Goal: Task Accomplishment & Management: Manage account settings

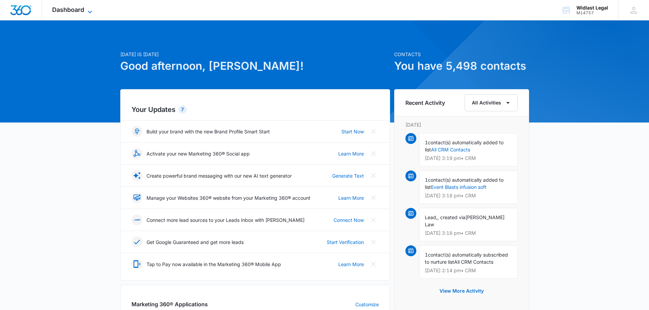
click at [78, 11] on span "Dashboard" at bounding box center [68, 9] width 32 height 7
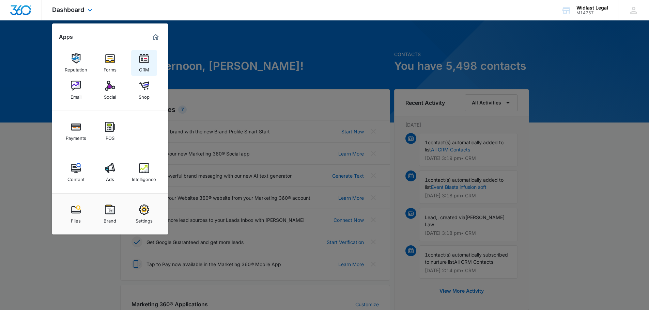
click at [137, 61] on link "CRM" at bounding box center [144, 63] width 26 height 26
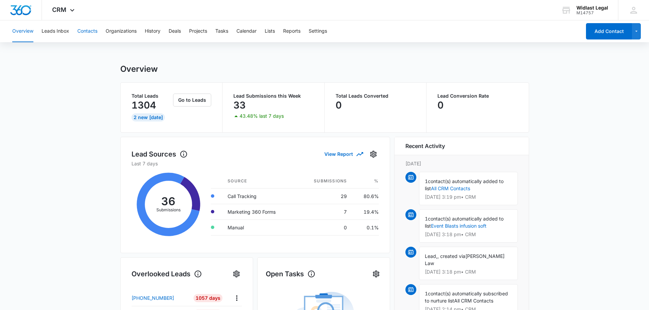
click at [86, 32] on button "Contacts" at bounding box center [87, 31] width 20 height 22
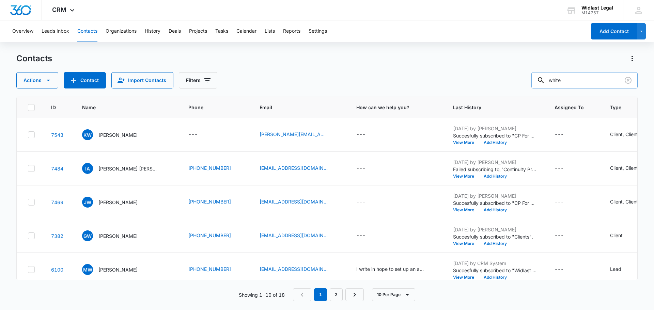
click at [591, 84] on input "white" at bounding box center [584, 80] width 106 height 16
paste input "[EMAIL_ADDRESS][DOMAIN_NAME]"
type input "[EMAIL_ADDRESS][DOMAIN_NAME]"
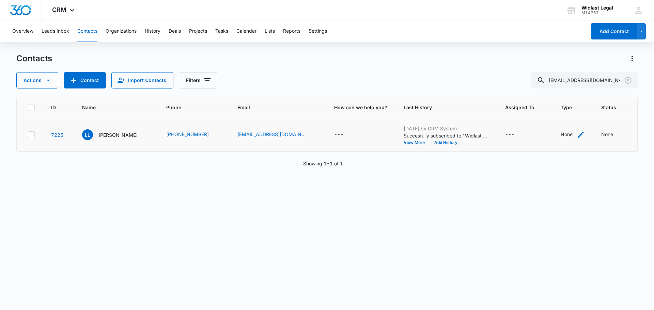
click at [576, 136] on icon "Type - None - Select to Edit Field" at bounding box center [580, 135] width 8 height 8
click at [549, 92] on div at bounding box center [541, 91] width 30 height 9
click at [536, 164] on p "Client" at bounding box center [534, 165] width 13 height 7
click at [575, 67] on div "Contact Type Client Cancel Save" at bounding box center [548, 95] width 72 height 63
click at [571, 112] on button "Save" at bounding box center [565, 112] width 20 height 13
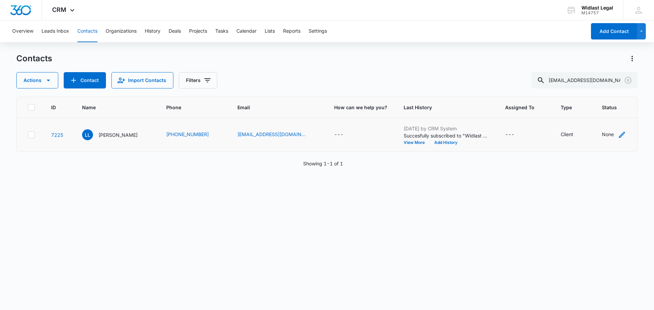
click at [618, 137] on icon "Status - None - Select to Edit Field" at bounding box center [622, 135] width 8 height 8
click at [585, 94] on div at bounding box center [583, 91] width 33 height 9
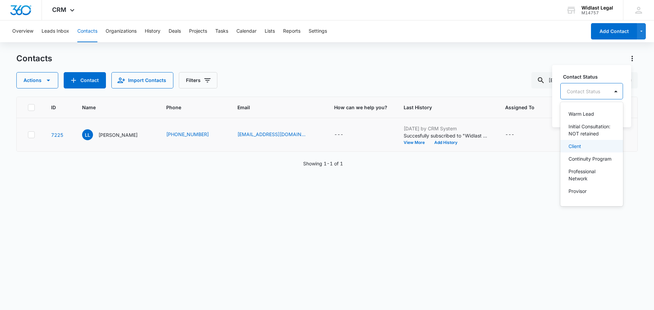
click at [583, 150] on div "Client" at bounding box center [590, 146] width 45 height 7
click at [602, 72] on div "Contact Status option Client, selected. 16 results available. Use Up and Down t…" at bounding box center [588, 95] width 72 height 63
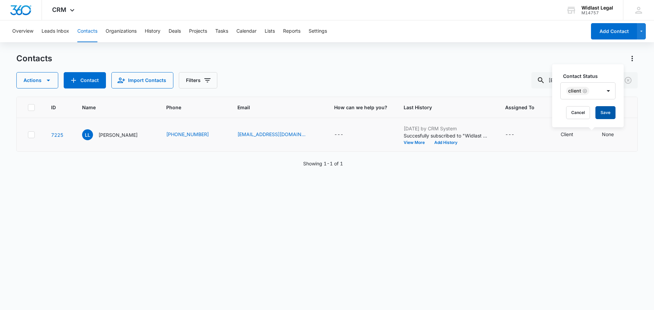
click at [602, 115] on button "Save" at bounding box center [605, 112] width 20 height 13
click at [472, 68] on div "Contacts Actions Contact Import Contacts Filters [EMAIL_ADDRESS][DOMAIN_NAME]" at bounding box center [326, 70] width 621 height 35
